Goal: Information Seeking & Learning: Learn about a topic

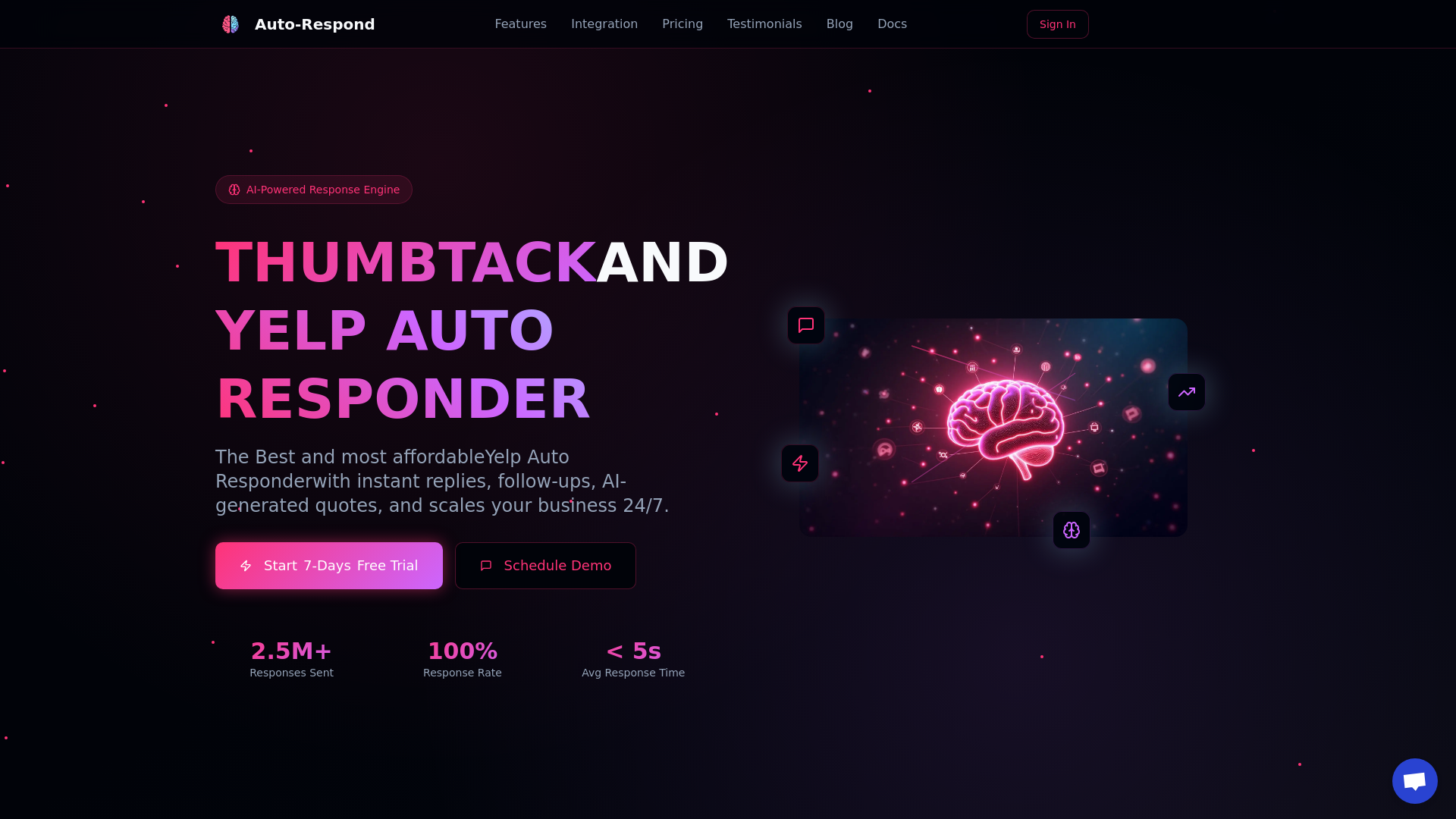
click at [826, 24] on link "Blog" at bounding box center [840, 24] width 26 height 18
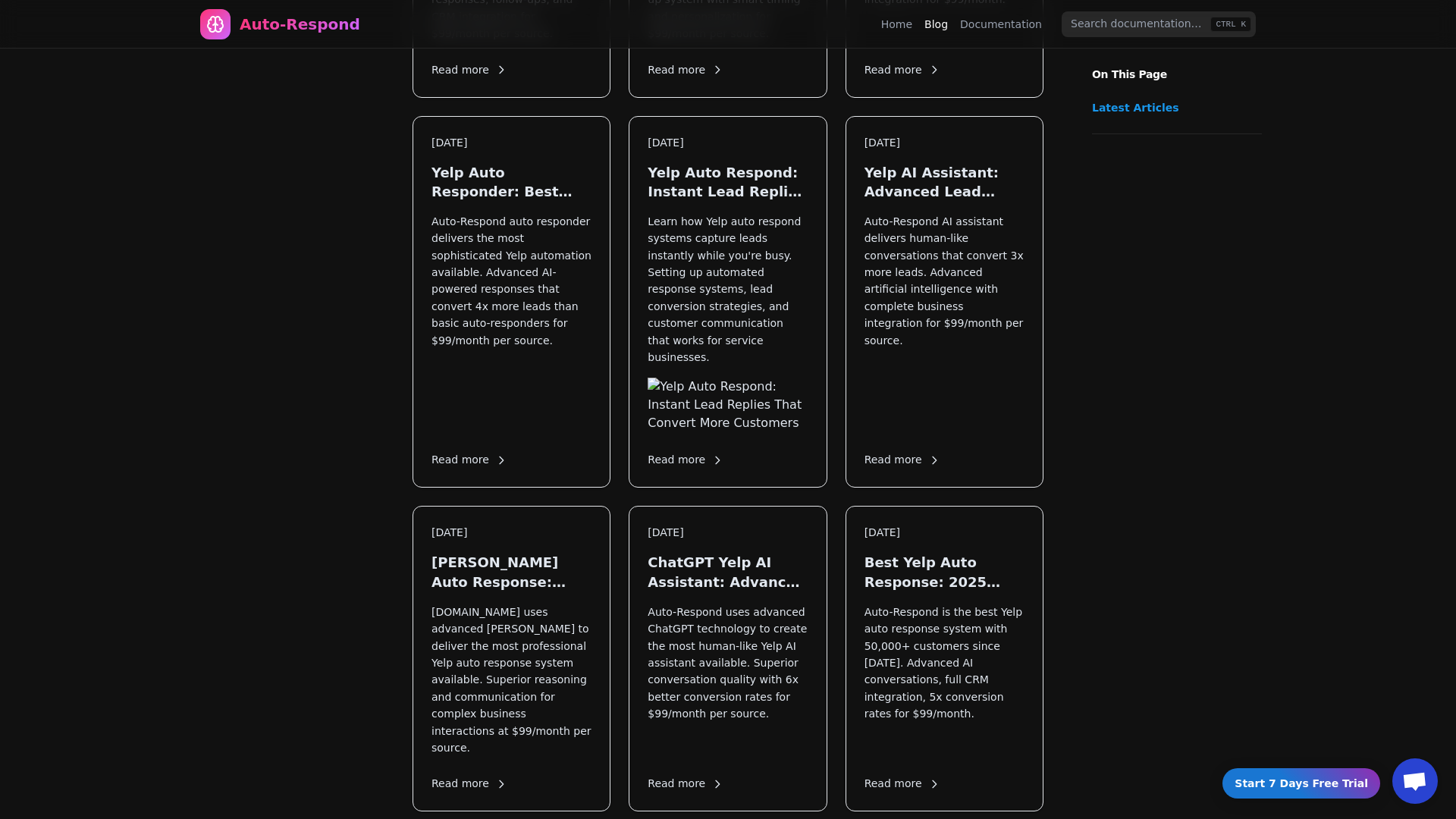
scroll to position [1703, 0]
